Goal: Obtain resource: Obtain resource

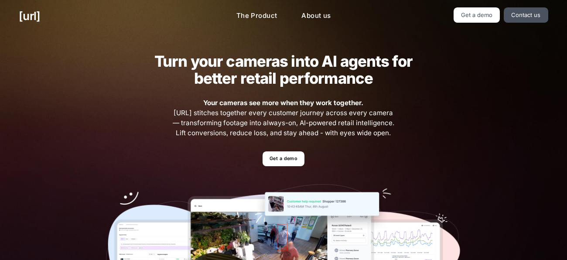
click at [187, 116] on span "Your cameras see more when they work together. [URL] stitches together every cu…" at bounding box center [283, 118] width 224 height 40
click at [268, 153] on link "Get a demo" at bounding box center [283, 158] width 41 height 15
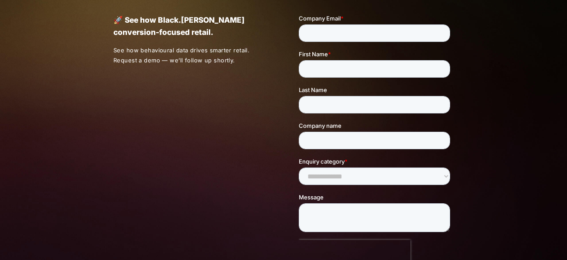
scroll to position [260, 0]
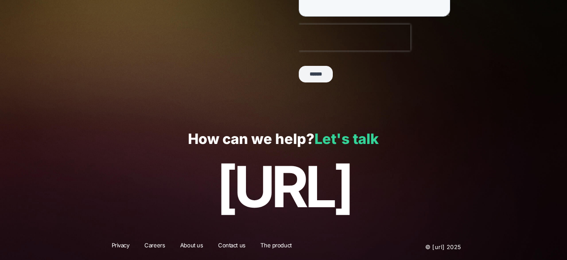
click at [318, 143] on link "Let's talk" at bounding box center [346, 138] width 64 height 17
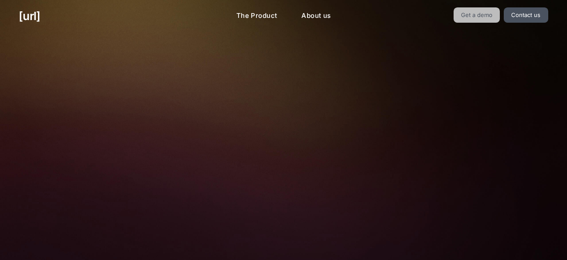
click at [470, 17] on link "Get a demo" at bounding box center [477, 14] width 47 height 15
click at [467, 16] on link "Get a demo" at bounding box center [477, 14] width 47 height 15
